Goal: Task Accomplishment & Management: Use online tool/utility

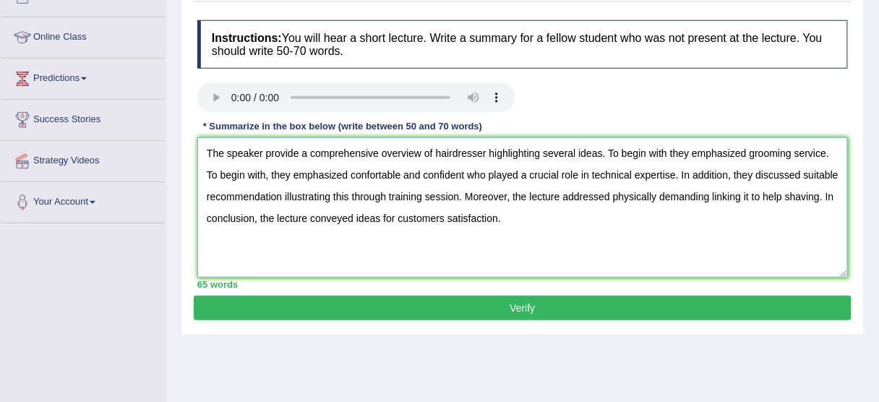
click at [296, 155] on textarea "The speaker provide a comprehensive overview of hairdresser highlighting severa…" at bounding box center [522, 207] width 651 height 140
click at [487, 153] on textarea "The speaker provides a comprehensive overview of hairdresser highlighting sever…" at bounding box center [522, 207] width 651 height 140
click at [670, 153] on textarea "The speaker provides a comprehensive overview of hairdresser, highlighting seve…" at bounding box center [522, 207] width 651 height 140
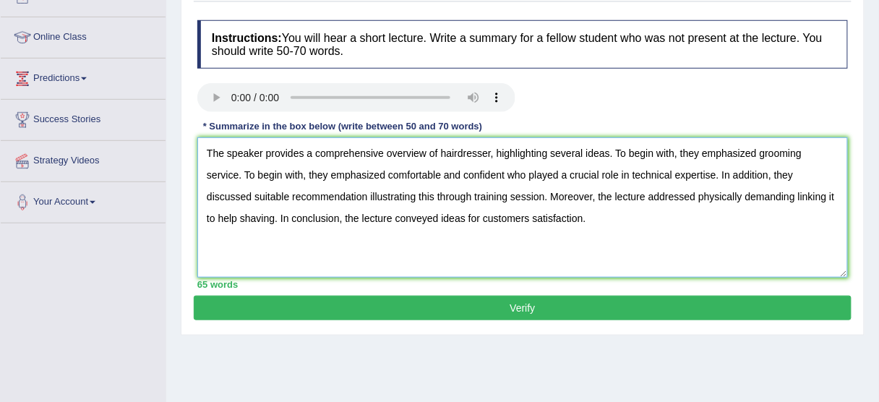
click at [470, 176] on textarea "The speaker provides a comprehensive overview of hairdresser, highlighting seve…" at bounding box center [522, 207] width 651 height 140
click at [497, 176] on textarea "The speaker provides a comprehensive overview of hairdresser, highlighting seve…" at bounding box center [522, 207] width 651 height 140
click at [537, 177] on textarea "The speaker provides a comprehensive overview of hairdresser, highlighting seve…" at bounding box center [522, 207] width 651 height 140
click at [322, 197] on textarea "The speaker provides a comprehensive overview of hairdresser, highlighting seve…" at bounding box center [522, 207] width 651 height 140
click at [751, 201] on textarea "The speaker provides a comprehensive overview of hairdresser, highlighting seve…" at bounding box center [522, 207] width 651 height 140
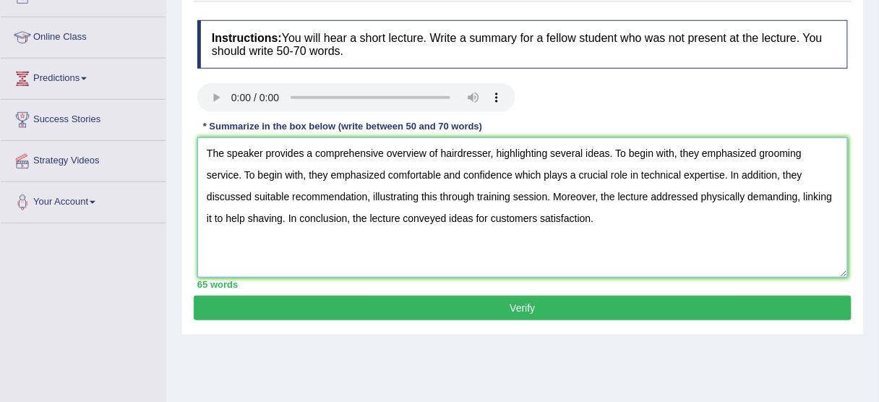
click at [496, 218] on textarea "The speaker provides a comprehensive overview of hairdresser, highlighting seve…" at bounding box center [522, 207] width 651 height 140
click at [567, 220] on textarea "The speaker provides a comprehensive overview of hairdresser, highlighting seve…" at bounding box center [522, 207] width 651 height 140
type textarea "The speaker provides a comprehensive overview of hairdresser, highlighting seve…"
click at [509, 319] on button "Verify" at bounding box center [523, 308] width 658 height 25
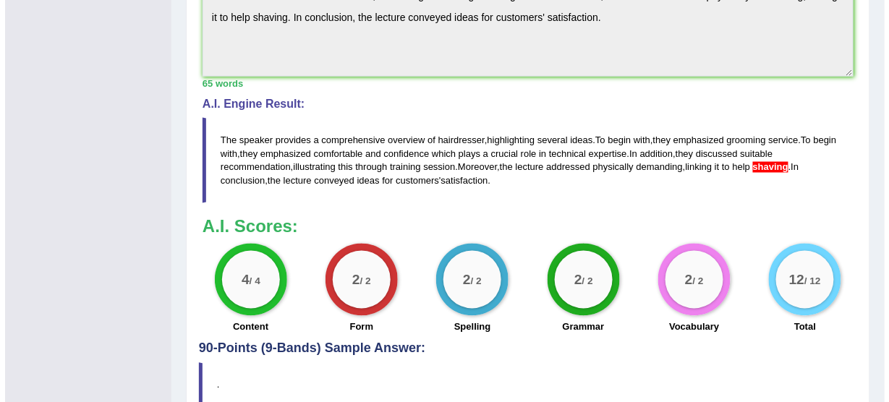
scroll to position [521, 0]
